Goal: Task Accomplishment & Management: Complete application form

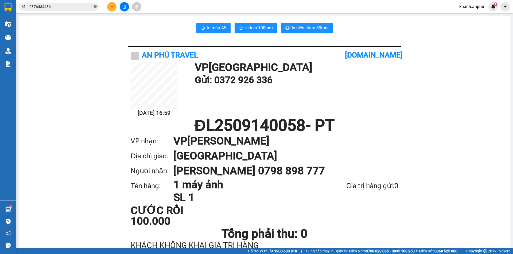
click at [96, 6] on icon "close-circle" at bounding box center [94, 6] width 3 height 3
click at [64, 7] on input "text" at bounding box center [60, 7] width 63 height 6
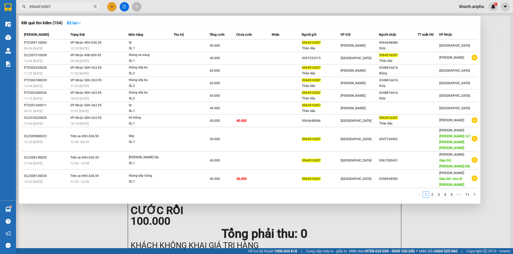
type input "0964516507"
click at [127, 6] on div at bounding box center [256, 127] width 513 height 254
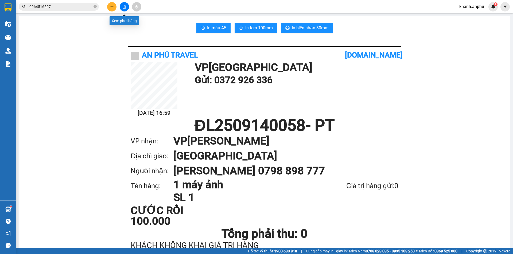
click at [124, 6] on icon "file-add" at bounding box center [124, 7] width 3 height 4
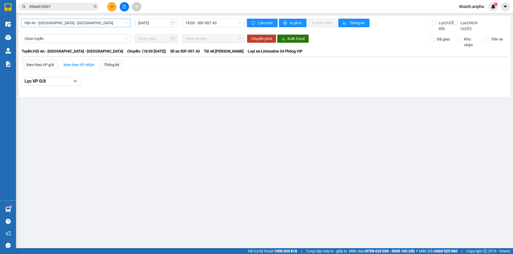
click at [81, 25] on span "Hội An - [GEOGRAPHIC_DATA] - [GEOGRAPHIC_DATA]" at bounding box center [76, 23] width 103 height 8
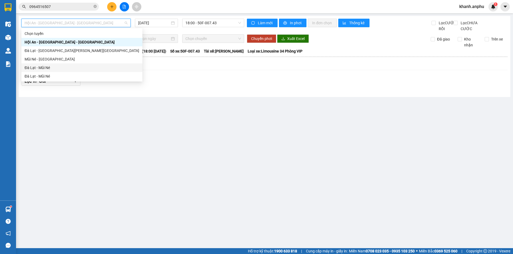
click at [54, 66] on div "Đà Lạt - Mũi Né" at bounding box center [82, 68] width 115 height 6
type input "[DATE]"
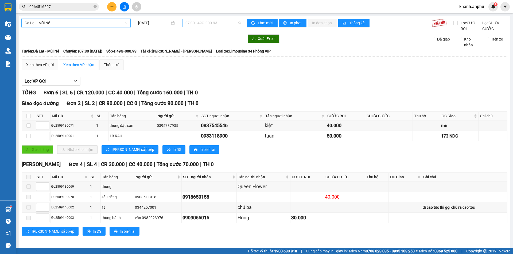
click at [192, 23] on span "07:30 - 49G-000.93" at bounding box center [213, 23] width 56 height 8
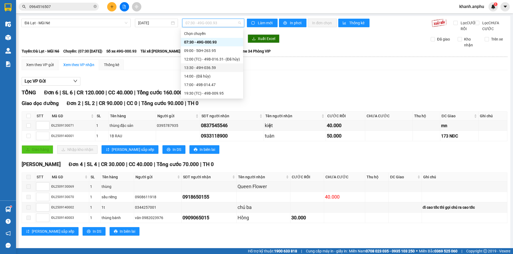
click at [191, 67] on div "13:30 - 49H-036.59" at bounding box center [212, 68] width 56 height 6
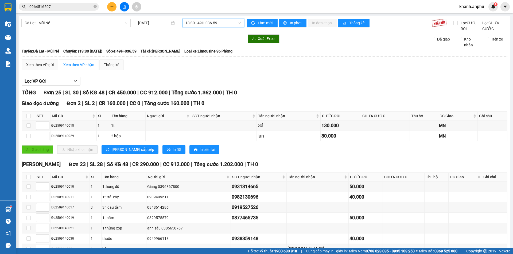
click at [196, 22] on span "13:30 - 49H-036.59" at bounding box center [213, 23] width 56 height 8
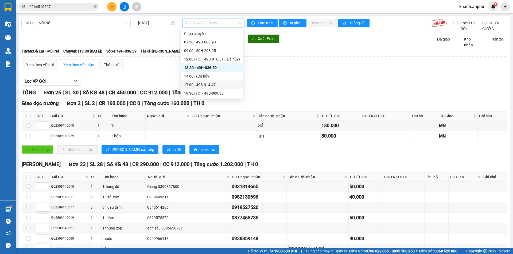
click at [196, 84] on div "17:00 - 49B-014.47" at bounding box center [212, 85] width 56 height 6
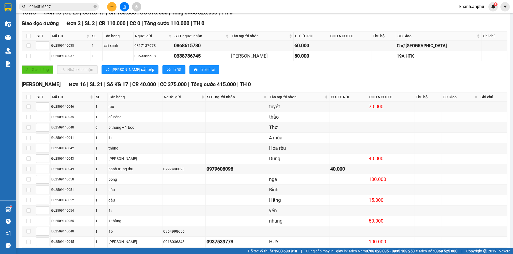
scroll to position [107, 0]
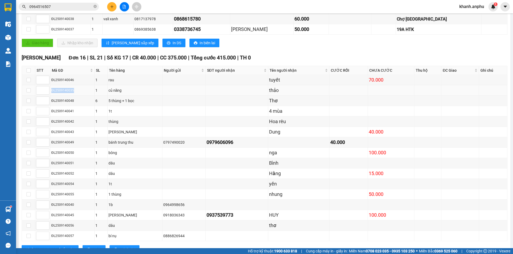
drag, startPoint x: 76, startPoint y: 97, endPoint x: 42, endPoint y: 92, distance: 34.3
click at [42, 92] on tr "ĐL2509140035 1 củ [PERSON_NAME]" at bounding box center [264, 90] width 485 height 10
copy tr "ĐL2509140035"
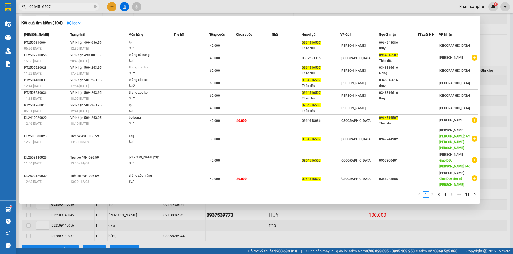
click at [62, 7] on input "0964516507" at bounding box center [60, 7] width 63 height 6
paste input "ĐL2509140035"
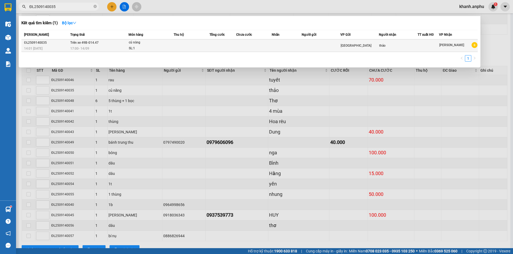
type input "ĐL2509140035"
click at [109, 49] on div "17:00 [DATE]" at bounding box center [99, 49] width 58 height 6
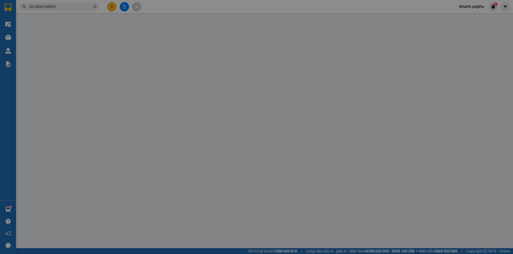
type input "thảo"
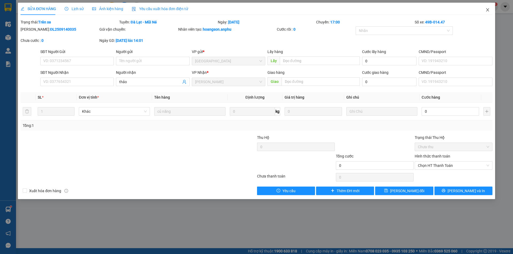
click at [484, 10] on span "Close" at bounding box center [487, 10] width 15 height 15
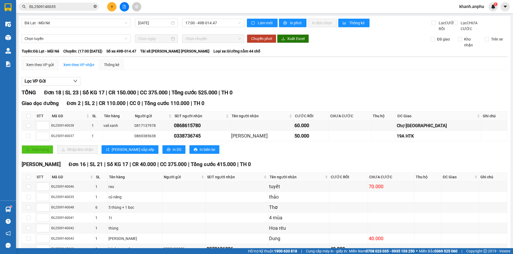
click at [95, 7] on icon "close-circle" at bounding box center [94, 6] width 3 height 3
click at [74, 6] on input "text" at bounding box center [60, 7] width 63 height 6
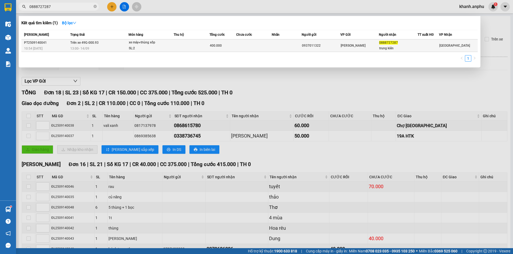
type input "0888727287"
click at [227, 48] on div "400.000" at bounding box center [223, 46] width 26 height 6
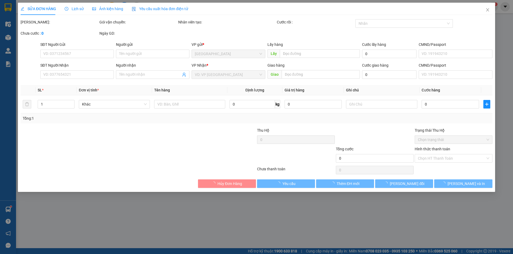
type input "0937011322"
type input "0888727287"
type input "trung kiên"
type input "400.000"
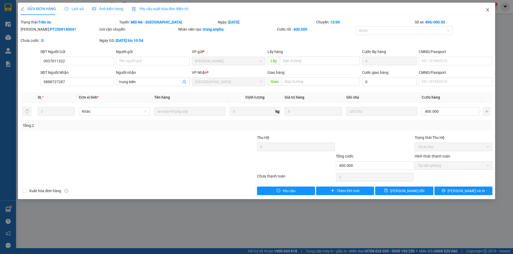
click at [487, 9] on icon "close" at bounding box center [487, 10] width 4 height 4
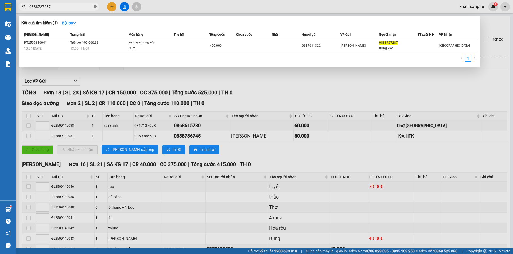
click at [95, 7] on icon "close-circle" at bounding box center [94, 6] width 3 height 3
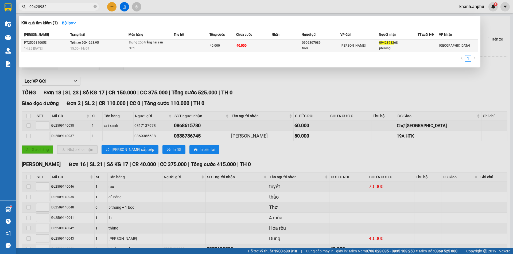
type input "09428982"
click at [119, 45] on td "Trên xe 50H-263.95 15:00 [DATE]" at bounding box center [99, 46] width 60 height 13
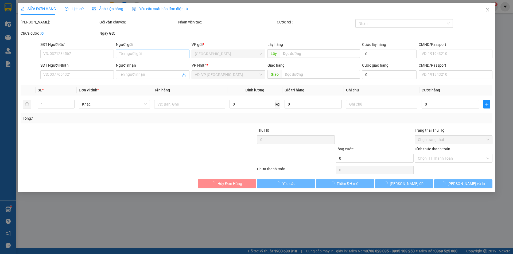
type input "0906307089"
type input "tươi"
type input "0942898268"
type input "phương"
type input "40.000"
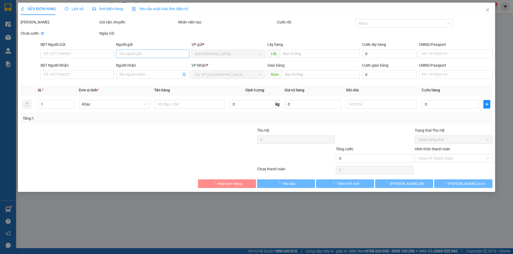
type input "40.000"
